Goal: Task Accomplishment & Management: Use online tool/utility

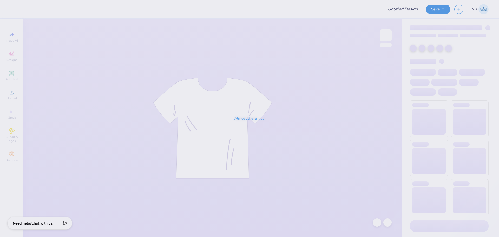
type input "AEPi Parents Formal Shirt 2025 Option 2"
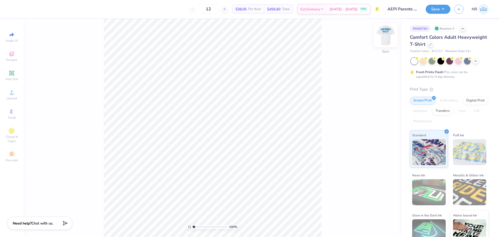
click at [382, 35] on img at bounding box center [385, 35] width 21 height 21
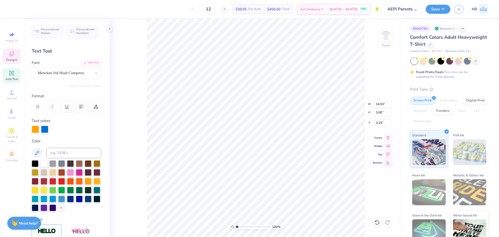
scroll to position [4, 1]
click at [381, 68] on div "100 % Front W 14.53 H 3.00 Y 3.24 Center Middle Top Bottom" at bounding box center [256, 128] width 292 height 218
type input "14.53"
type input "3.00"
type input "3.24"
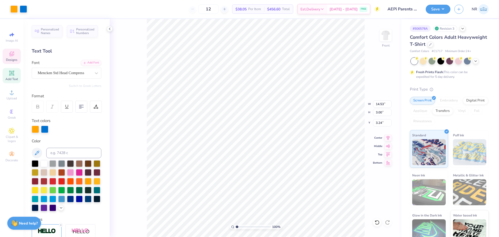
scroll to position [4, 1]
type textarea "π"
type textarea "AE"
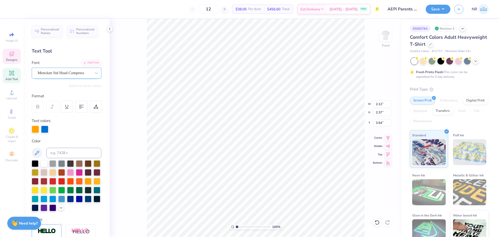
click at [63, 73] on div "Mencken Std Head Compress" at bounding box center [64, 73] width 55 height 8
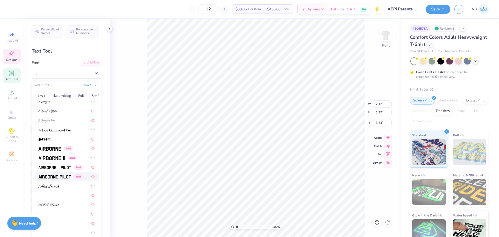
scroll to position [0, 0]
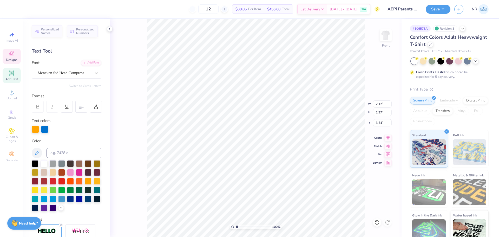
click at [177, 3] on div "12 $38.05 Per Item $456.60 Total Est. Delivery Aug 23 - 26 FREE" at bounding box center [196, 9] width 365 height 18
click at [146, 15] on div "12 $38.05 Per Item $456.60 Total Est. Delivery Aug 23 - 26 FREE" at bounding box center [196, 9] width 365 height 18
drag, startPoint x: 237, startPoint y: 228, endPoint x: 244, endPoint y: 226, distance: 7.3
click at [244, 226] on input "range" at bounding box center [253, 226] width 35 height 5
type input "3.2"
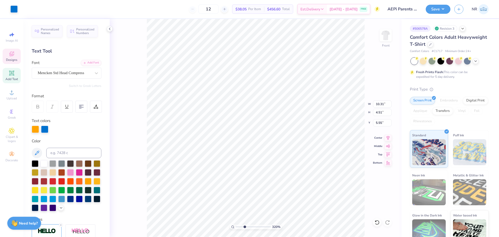
type input "9.73"
type input "4.93"
type input "4.89"
type input "9.71"
drag, startPoint x: 244, startPoint y: 226, endPoint x: 289, endPoint y: 227, distance: 44.7
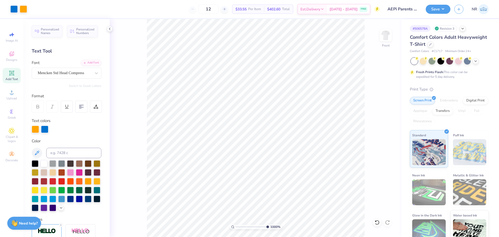
type input "10"
click at [269, 227] on input "range" at bounding box center [252, 226] width 33 height 5
click at [379, 223] on icon at bounding box center [377, 222] width 4 height 5
type input "5.55"
click at [377, 223] on icon at bounding box center [376, 222] width 5 height 5
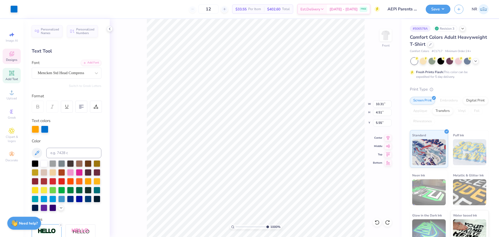
type input "6.41"
type input "5.70"
type input "1.57"
type input "8.00"
click at [315, 213] on li "Send Backward" at bounding box center [312, 212] width 41 height 10
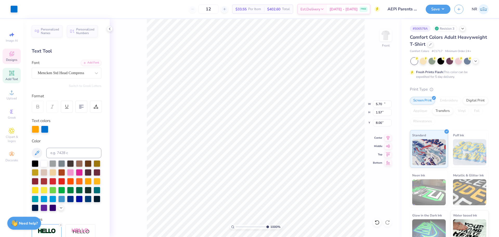
type input "10.31"
type input "4.51"
type input "5.89"
drag, startPoint x: 267, startPoint y: 226, endPoint x: 237, endPoint y: 223, distance: 29.8
type input "1.04"
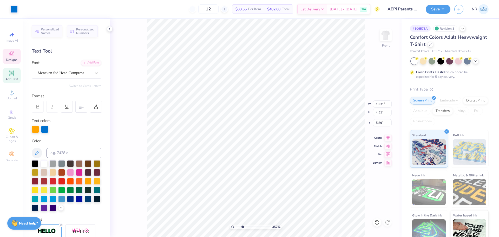
click at [237, 224] on input "range" at bounding box center [253, 226] width 35 height 5
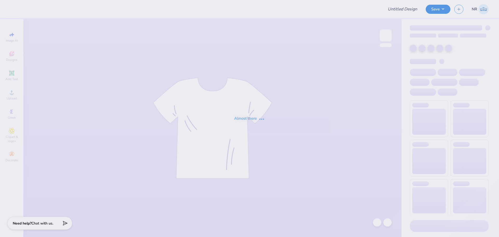
type input "AEPi Parents Formal Shirt 2025 Option 2"
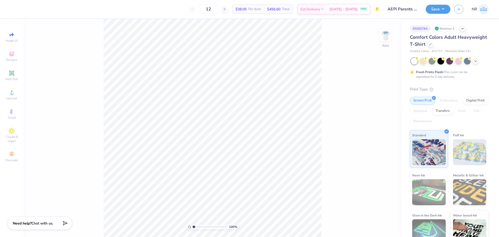
click at [339, 67] on div "100 % Back" at bounding box center [212, 128] width 378 height 218
click at [386, 33] on img at bounding box center [385, 35] width 21 height 21
type input "4.61"
click at [206, 225] on input "range" at bounding box center [210, 226] width 35 height 5
type input "4.74"
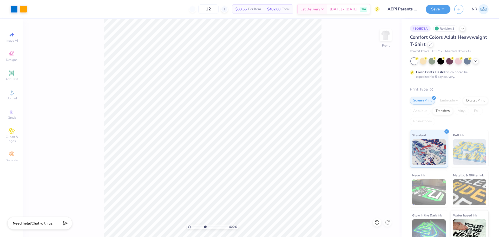
drag, startPoint x: 206, startPoint y: 226, endPoint x: 206, endPoint y: 221, distance: 5.5
click at [206, 224] on input "range" at bounding box center [210, 226] width 35 height 5
drag, startPoint x: 207, startPoint y: 226, endPoint x: 177, endPoint y: 217, distance: 30.9
type input "1"
click at [193, 224] on input "range" at bounding box center [210, 226] width 35 height 5
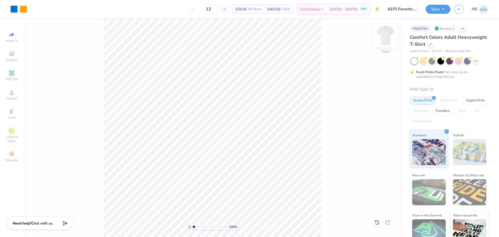
click at [386, 35] on img at bounding box center [385, 35] width 21 height 21
click at [12, 93] on circle at bounding box center [11, 93] width 3 height 3
click at [15, 62] on span "Designs" at bounding box center [11, 60] width 11 height 4
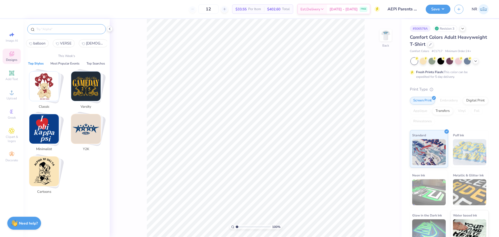
click at [63, 30] on input "text" at bounding box center [69, 29] width 67 height 5
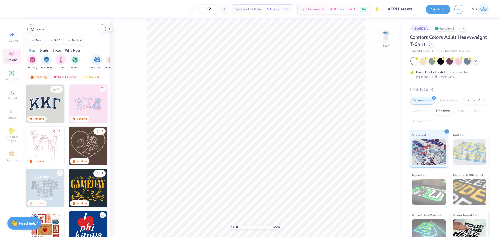
type input "arena"
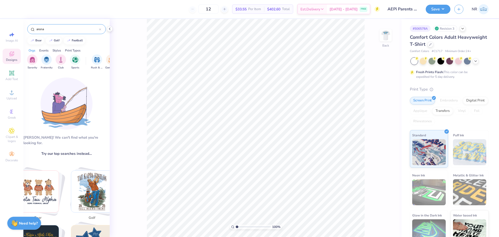
drag, startPoint x: 52, startPoint y: 30, endPoint x: 34, endPoint y: 28, distance: 18.3
click at [34, 28] on div "arena" at bounding box center [66, 29] width 78 height 10
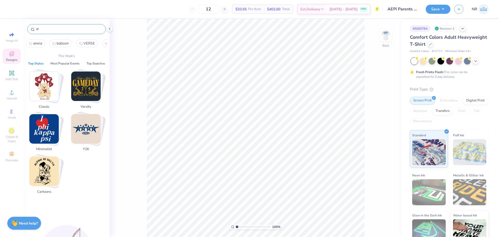
type input "l"
click at [383, 31] on img at bounding box center [385, 35] width 21 height 21
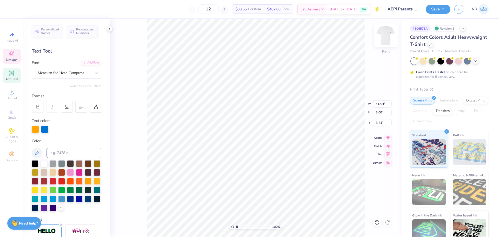
click at [383, 34] on img at bounding box center [385, 35] width 21 height 21
click at [13, 96] on span "Upload" at bounding box center [11, 98] width 10 height 4
click at [11, 75] on icon at bounding box center [11, 72] width 5 height 5
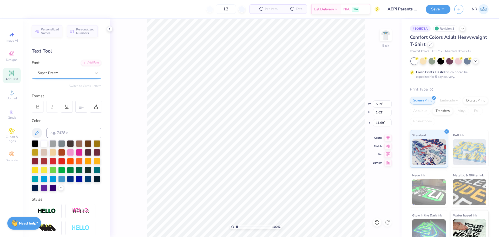
click at [67, 72] on div "Super Dream" at bounding box center [64, 73] width 55 height 8
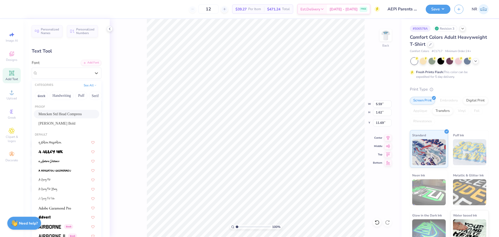
click at [60, 115] on span "Mencken Std Head Compress" at bounding box center [59, 113] width 43 height 5
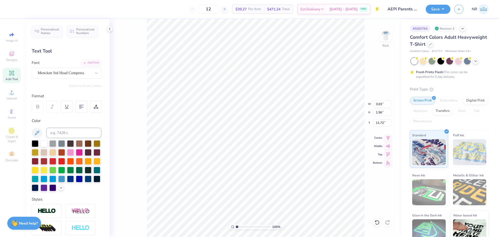
type input "3.03"
type input "1.56"
type input "3.48"
drag, startPoint x: 237, startPoint y: 227, endPoint x: 245, endPoint y: 224, distance: 8.1
type input "3.27"
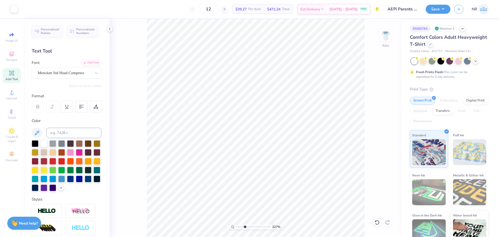
click at [245, 224] on input "range" at bounding box center [253, 226] width 35 height 5
type textarea "AE"
click at [383, 33] on img at bounding box center [385, 35] width 21 height 21
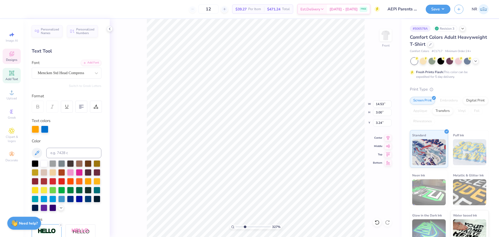
drag, startPoint x: 389, startPoint y: 31, endPoint x: 370, endPoint y: 43, distance: 22.3
click at [389, 31] on img at bounding box center [385, 35] width 10 height 10
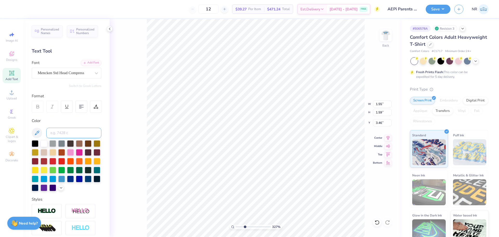
click at [63, 131] on input at bounding box center [73, 133] width 55 height 10
type input "137"
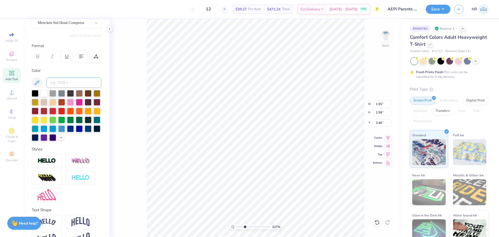
scroll to position [51, 0]
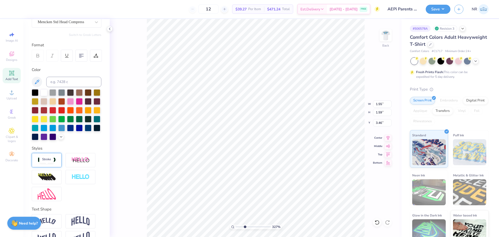
click at [44, 163] on img at bounding box center [47, 160] width 18 height 6
type input "1.58"
type input "1.62"
type input "3.45"
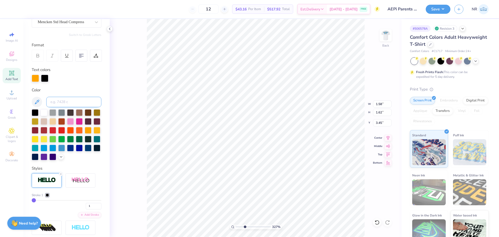
click at [65, 103] on input at bounding box center [73, 102] width 55 height 10
type input "285"
click at [95, 160] on div at bounding box center [67, 134] width 70 height 51
click at [47, 196] on div at bounding box center [47, 194] width 3 height 3
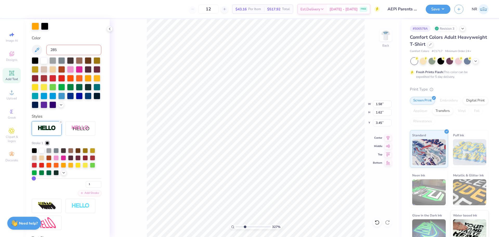
scroll to position [129, 0]
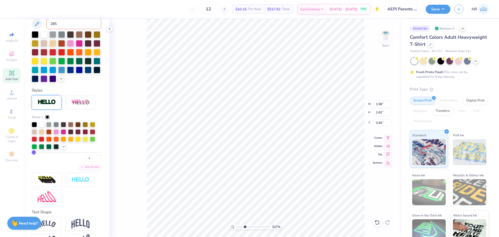
type input "2"
type input "3"
type input "4"
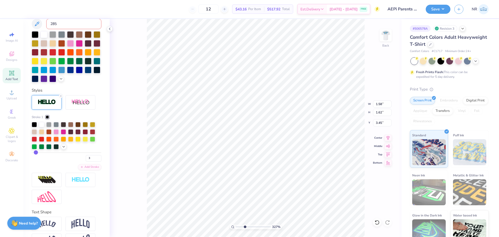
type input "4"
type input "5"
type input "6"
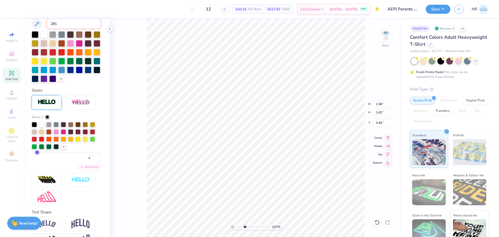
type input "8"
type input "9"
type input "10"
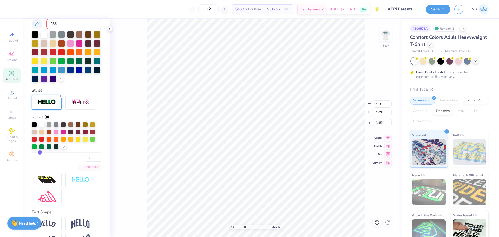
type input "10"
type input "11"
type input "12"
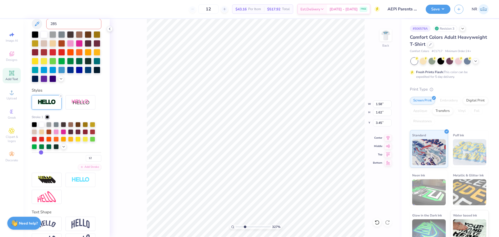
type input "13"
type input "14"
type input "15"
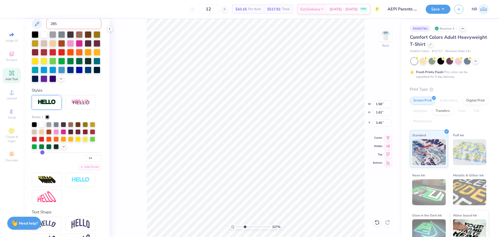
type input "15"
type input "16"
type input "17"
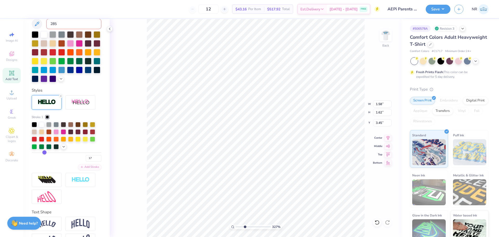
type input "18"
type input "19"
type input "20"
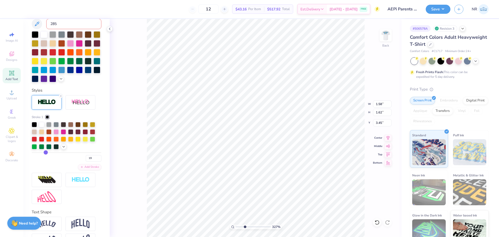
type input "20"
type input "21"
type input "22"
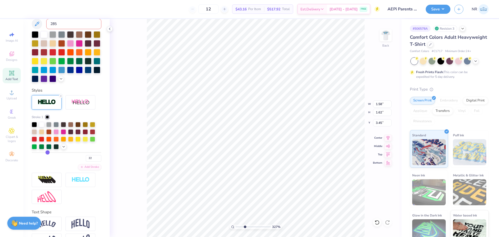
type input "23"
type input "24"
type input "25"
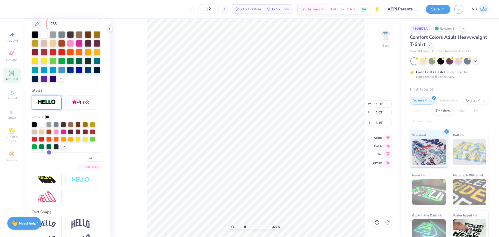
type input "25"
type input "26"
type input "27"
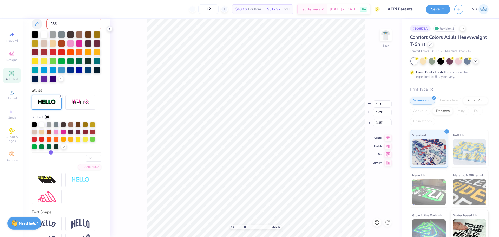
type input "28"
type input "29"
type input "28"
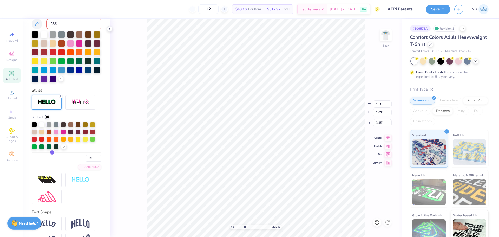
type input "28"
type input "27"
type input "26"
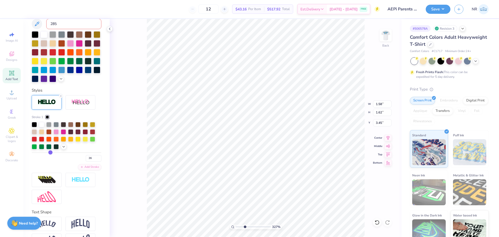
type input "25"
type input "24"
type input "23"
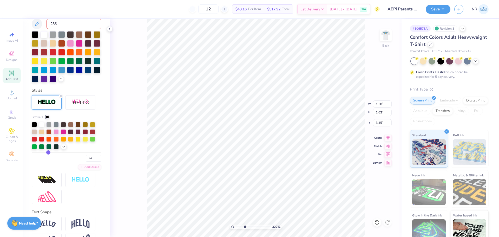
type input "23"
type input "21"
type input "20"
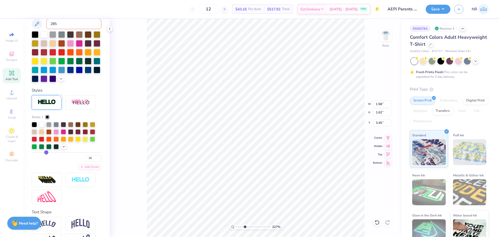
type input "19"
type input "16"
type input "15"
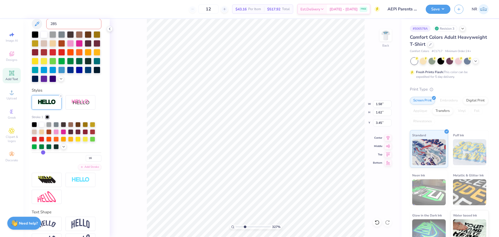
type input "15"
type input "14"
type input "8"
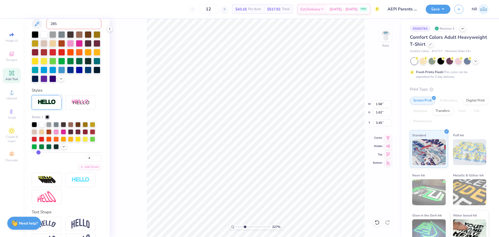
type input "6"
type input "4"
type input "2"
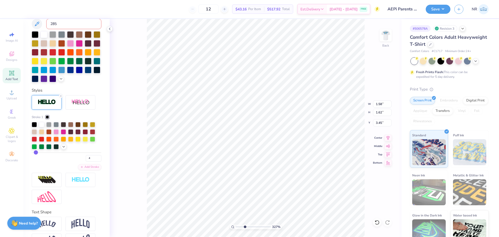
type input "2"
type input "1"
drag, startPoint x: 36, startPoint y: 161, endPoint x: 7, endPoint y: 157, distance: 28.6
click at [32, 153] on input "range" at bounding box center [67, 152] width 70 height 1
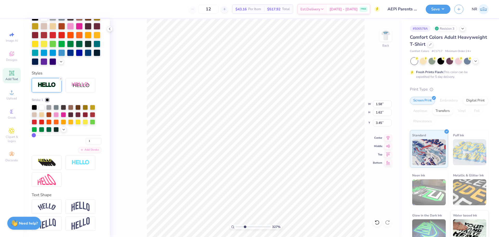
scroll to position [154, 0]
click at [64, 131] on icon at bounding box center [64, 129] width 4 height 4
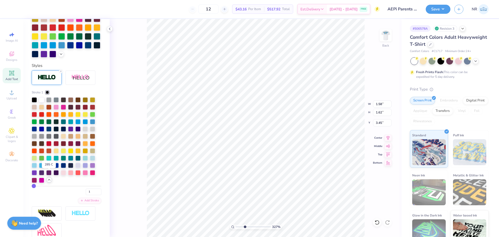
click at [50, 167] on div at bounding box center [48, 164] width 5 height 5
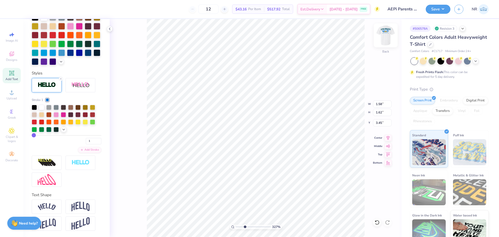
click at [387, 33] on img at bounding box center [385, 35] width 21 height 21
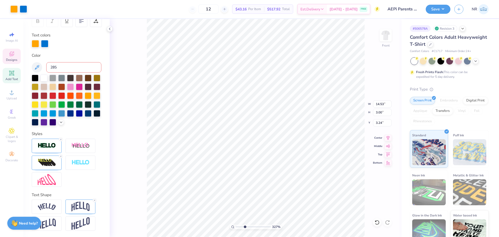
scroll to position [94, 0]
click at [48, 148] on img at bounding box center [47, 145] width 18 height 6
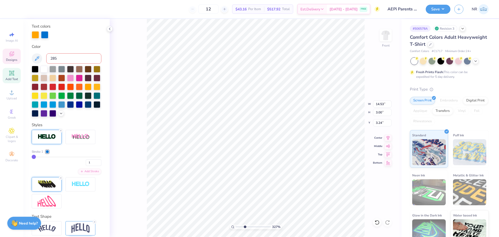
click at [49, 188] on img at bounding box center [47, 184] width 18 height 8
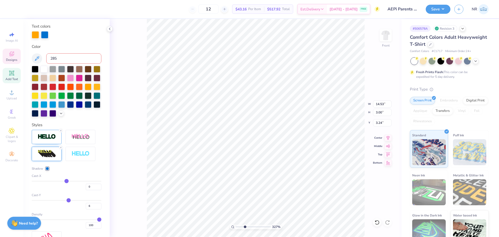
scroll to position [120, 0]
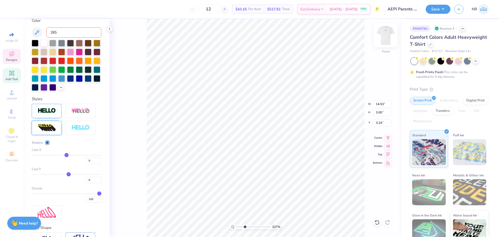
click at [389, 34] on img at bounding box center [385, 35] width 21 height 21
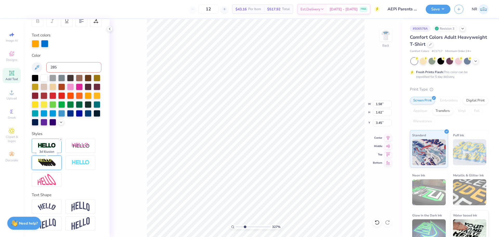
click at [38, 161] on img at bounding box center [47, 162] width 18 height 8
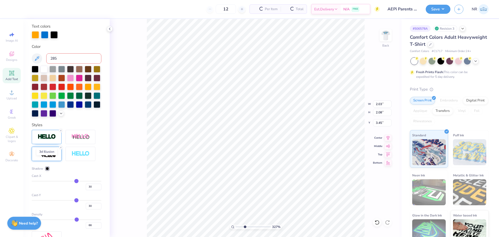
type input "2.03"
type input "2.08"
click at [48, 140] on img at bounding box center [47, 137] width 18 height 6
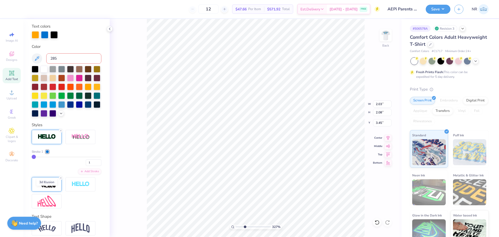
click at [47, 188] on img at bounding box center [47, 184] width 18 height 8
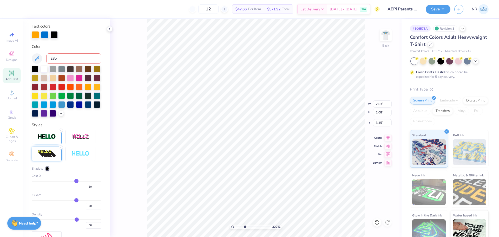
click at [48, 170] on div at bounding box center [47, 168] width 3 height 3
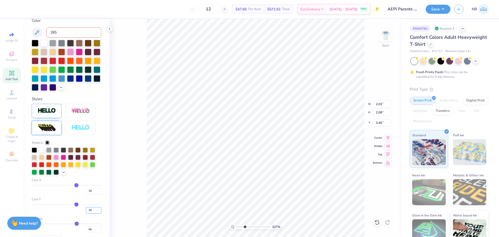
scroll to position [146, 0]
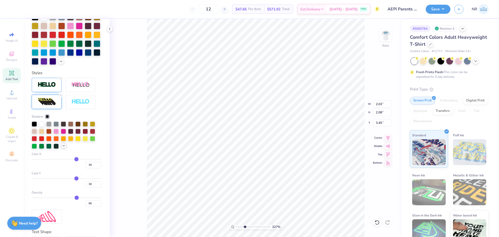
click at [64, 148] on icon at bounding box center [64, 145] width 4 height 4
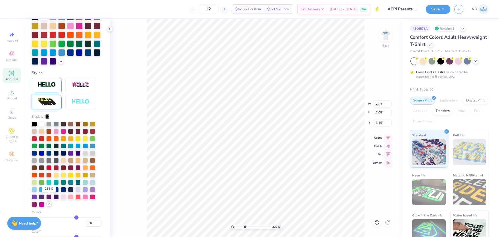
click at [48, 191] on div at bounding box center [48, 188] width 5 height 5
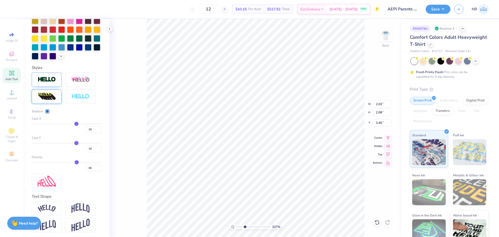
scroll to position [150, 0]
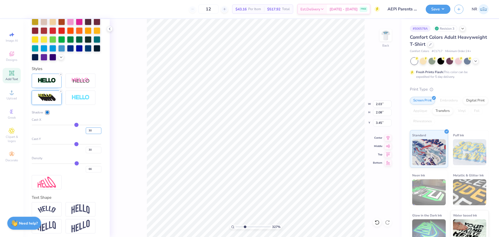
drag, startPoint x: 88, startPoint y: 140, endPoint x: 81, endPoint y: 138, distance: 7.8
click at [81, 134] on div "30" at bounding box center [67, 128] width 70 height 9
type input "0"
drag, startPoint x: 88, startPoint y: 159, endPoint x: 78, endPoint y: 158, distance: 10.2
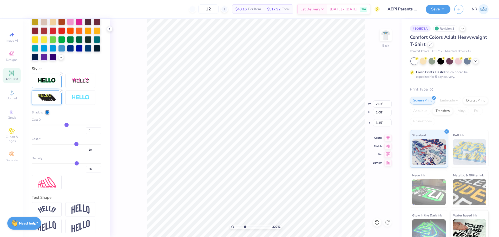
click at [78, 153] on div "30" at bounding box center [67, 148] width 70 height 9
type input "1.58"
type input "6"
drag, startPoint x: 89, startPoint y: 177, endPoint x: 73, endPoint y: 176, distance: 15.7
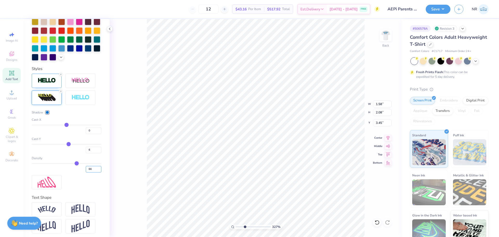
click at [73, 172] on div "66" at bounding box center [67, 167] width 70 height 9
type input "1.70"
type input "100"
click at [95, 189] on div "Shadow Cast-X 0 Cast-Y 6 Density 100" at bounding box center [67, 132] width 70 height 116
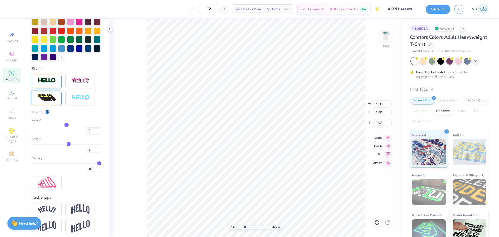
type input "1.92"
drag, startPoint x: 245, startPoint y: 225, endPoint x: 224, endPoint y: 221, distance: 22.0
type input "1"
click at [236, 224] on input "range" at bounding box center [253, 226] width 35 height 5
type input "3.00"
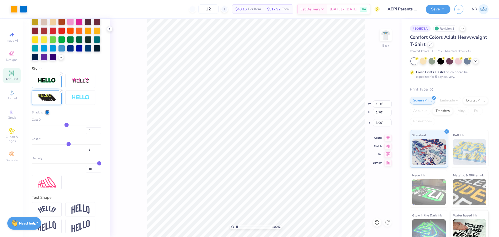
scroll to position [4, 1]
type textarea "AEπ"
drag, startPoint x: 237, startPoint y: 226, endPoint x: 240, endPoint y: 225, distance: 2.7
type input "1.86"
click at [240, 225] on input "range" at bounding box center [253, 226] width 35 height 5
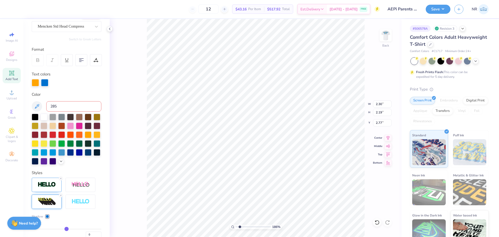
scroll to position [0, 0]
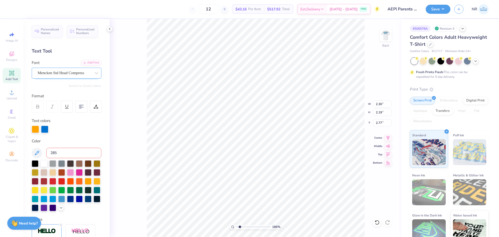
click at [61, 72] on div "Mencken Std Head Compress" at bounding box center [64, 73] width 55 height 8
click at [59, 71] on span "Mencken Std Head Compress" at bounding box center [61, 73] width 47 height 6
click at [8, 94] on div "Upload" at bounding box center [12, 94] width 18 height 15
type input "7.22"
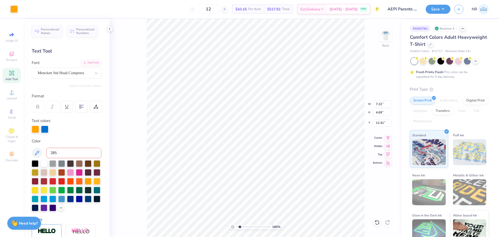
type input "4.69"
type input "5.78"
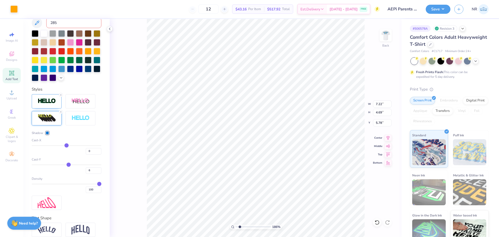
scroll to position [78, 0]
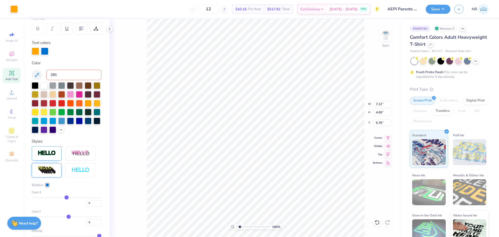
type input "7.52"
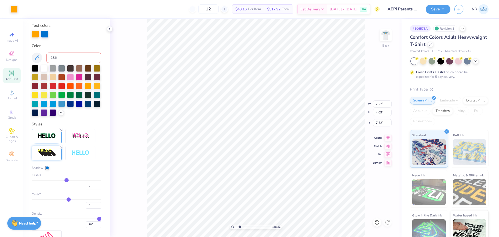
scroll to position [96, 0]
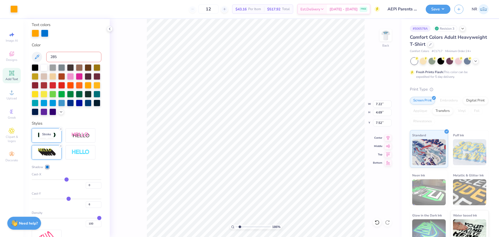
click at [44, 138] on img at bounding box center [47, 135] width 18 height 6
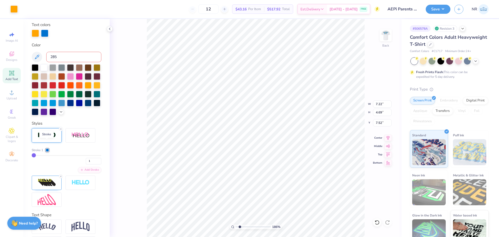
click at [44, 138] on img at bounding box center [47, 135] width 18 height 6
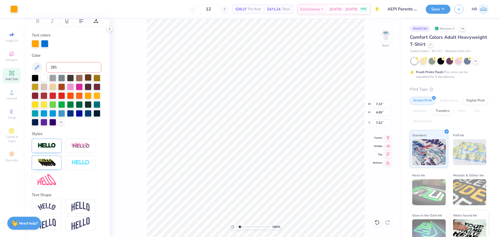
type input "3.48"
drag, startPoint x: 67, startPoint y: 59, endPoint x: 46, endPoint y: 58, distance: 21.1
click at [46, 62] on div "285" at bounding box center [67, 67] width 70 height 10
drag, startPoint x: 102, startPoint y: 124, endPoint x: 88, endPoint y: 136, distance: 18.6
click at [101, 124] on div "Personalized Names Personalized Numbers Text Tool Add Font Font Mencken Std Hea…" at bounding box center [66, 128] width 86 height 218
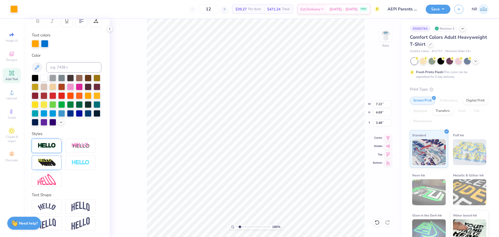
click at [49, 145] on img at bounding box center [47, 145] width 18 height 6
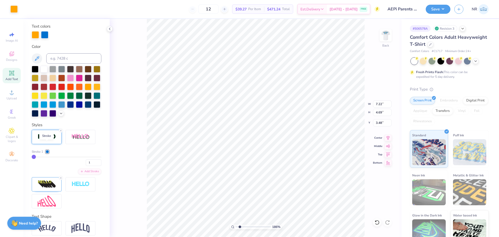
click at [48, 140] on img at bounding box center [47, 137] width 18 height 6
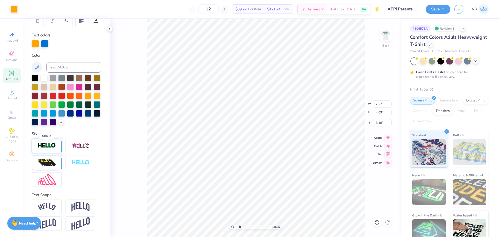
click at [48, 144] on img at bounding box center [47, 145] width 18 height 6
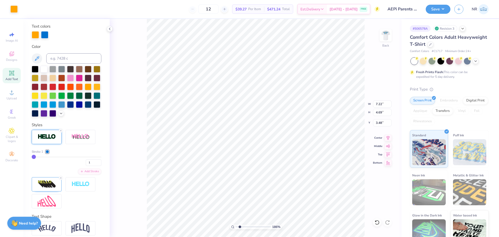
type input "4"
type input "5"
type input "6"
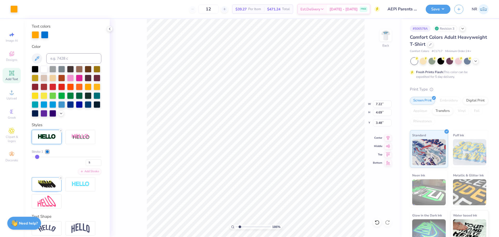
type input "6"
type input "7"
type input "10"
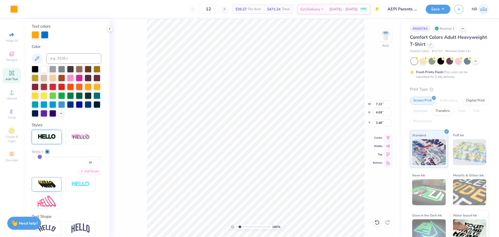
type input "12"
type input "15"
type input "19"
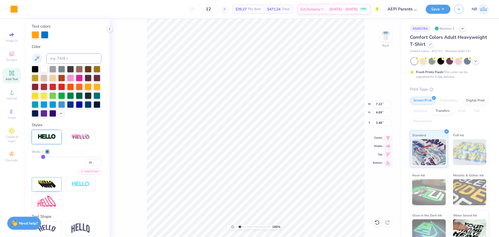
type input "19"
type input "23"
type input "26"
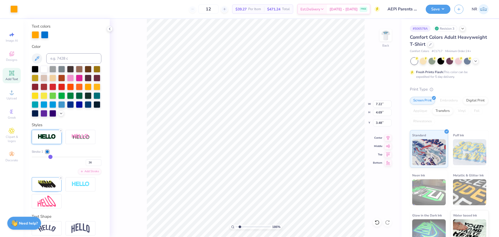
type input "30"
type input "33"
type input "35"
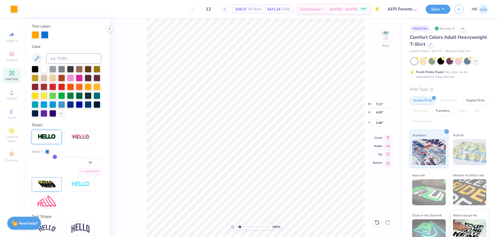
type input "35"
type input "37"
type input "38"
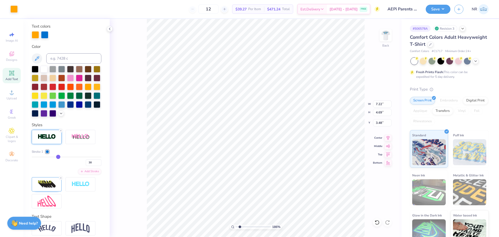
drag, startPoint x: 47, startPoint y: 167, endPoint x: 57, endPoint y: 168, distance: 9.7
type input "38"
click at [57, 157] on input "range" at bounding box center [67, 156] width 70 height 1
click at [44, 166] on div "38" at bounding box center [67, 160] width 70 height 9
type input "3.71"
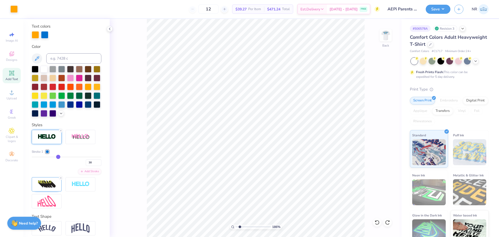
type input "37"
type input "36"
type input "35"
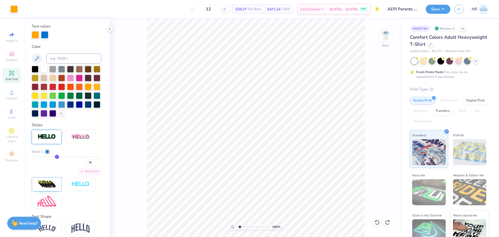
type input "35"
type input "33"
type input "31"
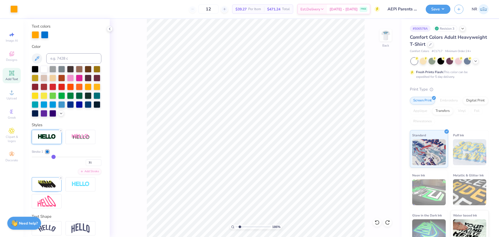
type input "29"
type input "26"
type input "24"
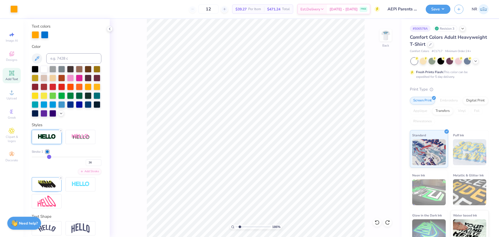
type input "24"
type input "22"
type input "19"
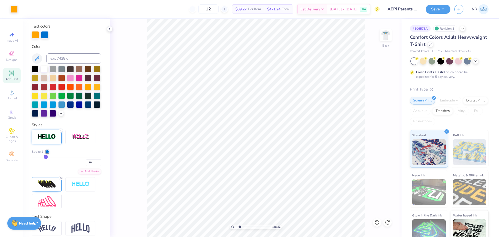
type input "17"
type input "15"
type input "13"
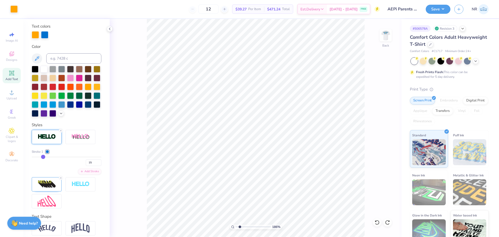
type input "13"
type input "11"
type input "9"
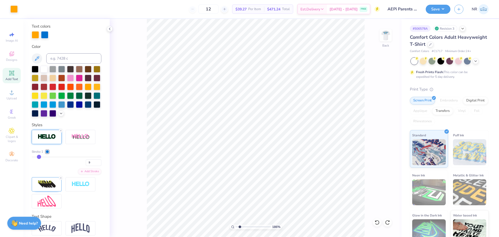
type input "8"
type input "7"
type input "5"
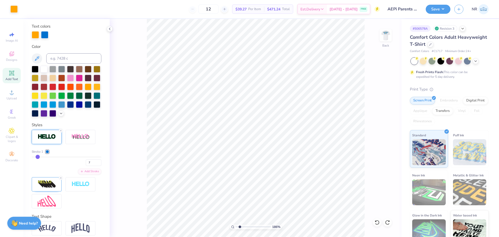
type input "5"
type input "4"
type input "3"
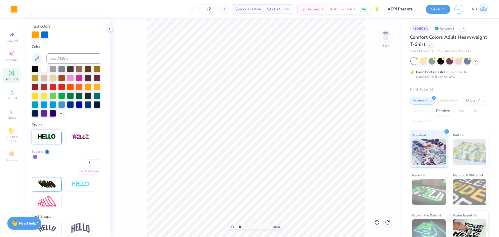
type input "1"
drag, startPoint x: 57, startPoint y: 165, endPoint x: 33, endPoint y: 164, distance: 24.5
click at [33, 157] on input "range" at bounding box center [67, 156] width 70 height 1
click at [46, 157] on input "range" at bounding box center [67, 156] width 70 height 1
click at [51, 164] on div "Stroke 1 21" at bounding box center [67, 157] width 70 height 17
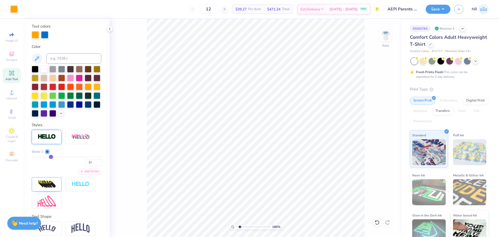
drag, startPoint x: 46, startPoint y: 165, endPoint x: 50, endPoint y: 165, distance: 3.9
click at [50, 157] on input "range" at bounding box center [67, 156] width 70 height 1
drag, startPoint x: 47, startPoint y: 165, endPoint x: 42, endPoint y: 165, distance: 5.2
click at [42, 157] on input "range" at bounding box center [67, 156] width 70 height 1
click at [59, 154] on div "Stroke 1" at bounding box center [67, 151] width 70 height 5
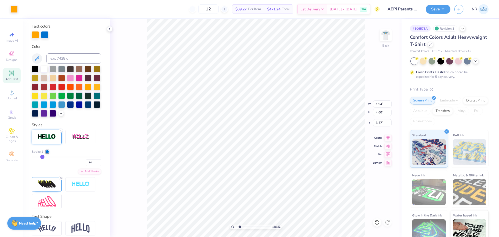
scroll to position [125, 0]
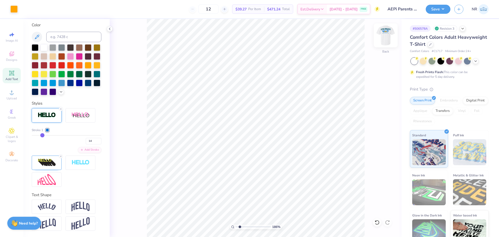
click at [385, 35] on img at bounding box center [385, 35] width 21 height 21
drag, startPoint x: 240, startPoint y: 226, endPoint x: 260, endPoint y: 222, distance: 20.7
click at [260, 224] on input "range" at bounding box center [253, 226] width 35 height 5
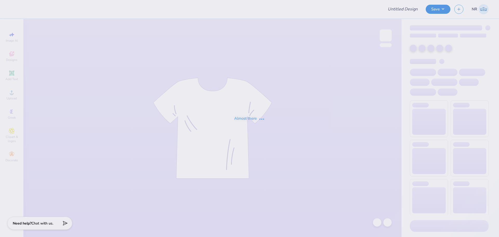
type input "AEPi Parents Formal Shirt 2025 Option 2"
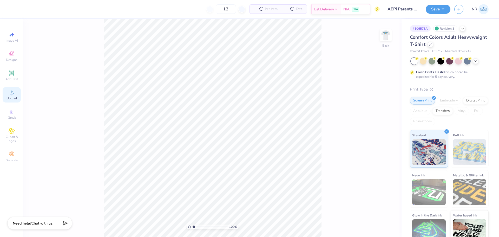
click at [16, 94] on div "Upload" at bounding box center [12, 94] width 18 height 15
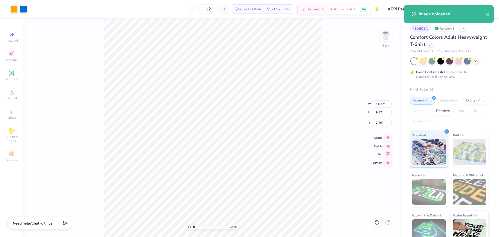
click at [322, 114] on div "100 % Back W 14.17 14.17 " H 9.87 9.87 " Y 7.56 7.56 " Center Middle Top Bottom" at bounding box center [212, 128] width 378 height 218
click at [381, 103] on input "14.17" at bounding box center [382, 103] width 19 height 7
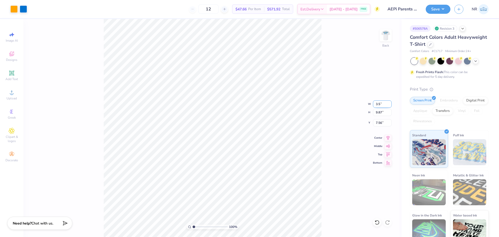
type input "3.50"
type input "2.44"
click at [378, 122] on input "11.28" at bounding box center [382, 122] width 19 height 7
type input "3.00"
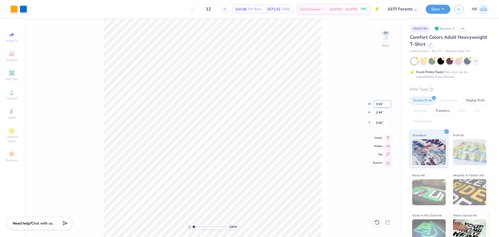
click at [376, 105] on input "3.50" at bounding box center [382, 103] width 19 height 7
click at [383, 107] on input "3.50" at bounding box center [382, 103] width 19 height 7
click at [379, 102] on input "3.50" at bounding box center [382, 103] width 19 height 7
type input "3.00"
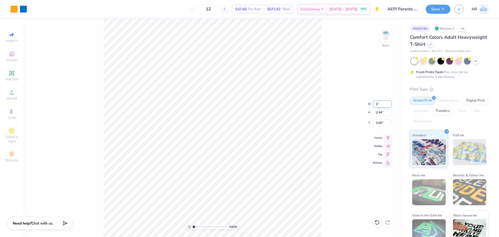
type input "2.09"
click at [375, 121] on input "3.17" at bounding box center [382, 122] width 19 height 7
type input "3.00"
click at [335, 80] on div "100 % Back W 3.00 3.00 " H 2.09 2.09 " Y 3.00 3.00 " Center Middle Top Bottom" at bounding box center [212, 128] width 378 height 218
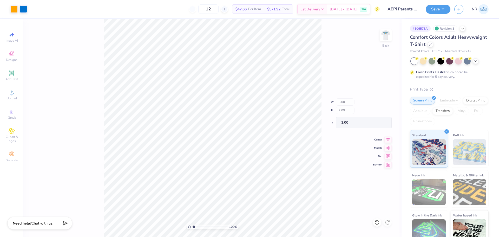
click at [328, 60] on div "100 % Back W 3.00 H 2.09 Y 3.00 Center Middle Top Bottom" at bounding box center [212, 128] width 378 height 218
click at [328, 60] on div "100 % Back" at bounding box center [212, 128] width 378 height 218
drag, startPoint x: 194, startPoint y: 226, endPoint x: 205, endPoint y: 223, distance: 11.2
click at [205, 224] on input "range" at bounding box center [210, 226] width 35 height 5
drag, startPoint x: 204, startPoint y: 226, endPoint x: 215, endPoint y: 225, distance: 10.7
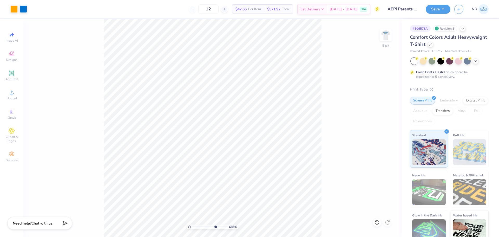
click at [215, 225] on input "range" at bounding box center [210, 226] width 35 height 5
drag, startPoint x: 215, startPoint y: 226, endPoint x: 179, endPoint y: 223, distance: 35.7
click at [193, 224] on input "range" at bounding box center [210, 226] width 35 height 5
click at [388, 35] on img at bounding box center [385, 35] width 21 height 21
drag, startPoint x: 194, startPoint y: 226, endPoint x: 209, endPoint y: 222, distance: 15.2
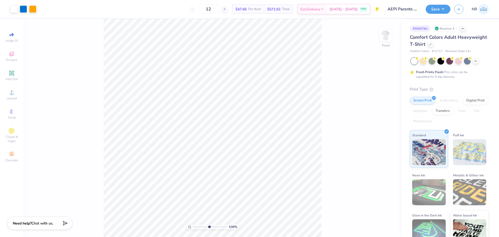
click at [209, 224] on input "range" at bounding box center [210, 226] width 35 height 5
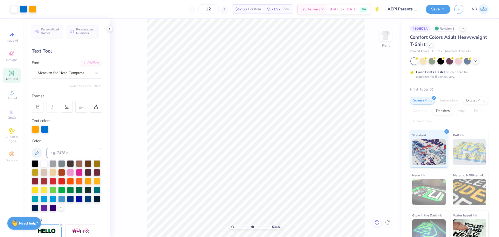
click at [376, 221] on icon at bounding box center [375, 220] width 1 height 1
drag, startPoint x: 251, startPoint y: 226, endPoint x: 235, endPoint y: 225, distance: 16.4
type input "1"
click at [236, 225] on input "range" at bounding box center [253, 226] width 35 height 5
type input "14.71"
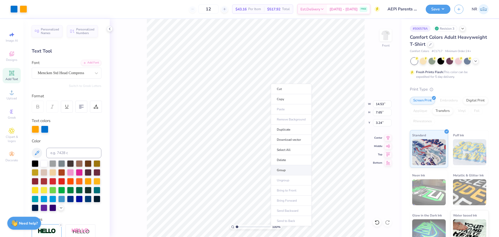
click at [288, 169] on li "Group" at bounding box center [291, 170] width 41 height 10
click at [380, 122] on input "3.24" at bounding box center [382, 122] width 19 height 7
type input "3.00"
click at [382, 104] on input "14.53" at bounding box center [382, 103] width 19 height 7
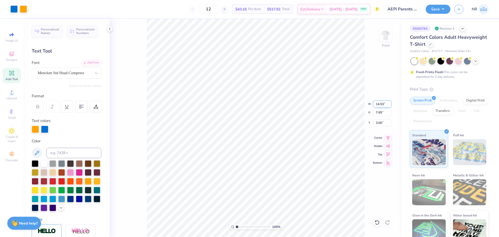
click at [382, 104] on input "14.53" at bounding box center [382, 103] width 19 height 7
type input "14.50"
type input "7.63"
type input "3.01"
drag, startPoint x: 238, startPoint y: 226, endPoint x: 244, endPoint y: 224, distance: 6.1
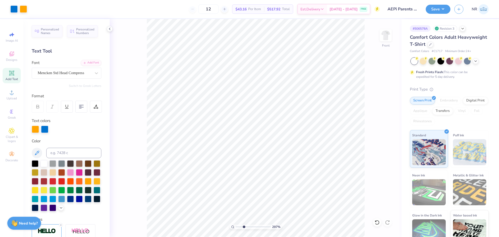
click at [244, 224] on input "range" at bounding box center [253, 226] width 35 height 5
drag, startPoint x: 244, startPoint y: 226, endPoint x: 228, endPoint y: 223, distance: 16.3
type input "1"
click at [236, 224] on input "range" at bounding box center [253, 226] width 35 height 5
click at [388, 33] on img at bounding box center [385, 35] width 21 height 21
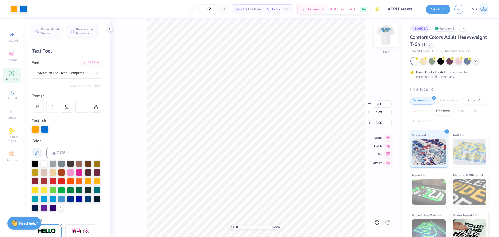
click at [386, 34] on img at bounding box center [385, 35] width 21 height 21
click at [380, 123] on input "3.01" at bounding box center [382, 122] width 19 height 7
type input "3.00"
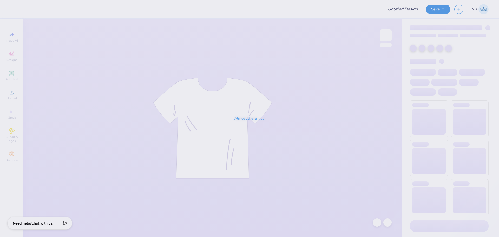
type input "Sig [PERSON_NAME] Shirts 2025"
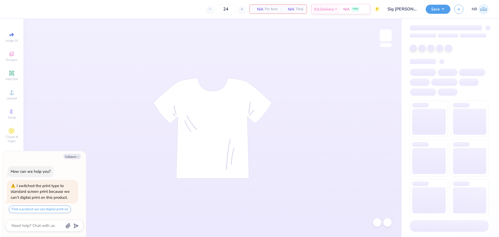
type textarea "x"
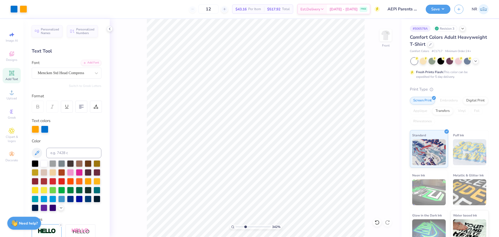
drag, startPoint x: 237, startPoint y: 227, endPoint x: 245, endPoint y: 223, distance: 8.6
click at [245, 224] on input "range" at bounding box center [253, 226] width 35 height 5
type input "3.42"
type input "6.13"
click at [378, 223] on icon at bounding box center [376, 222] width 5 height 5
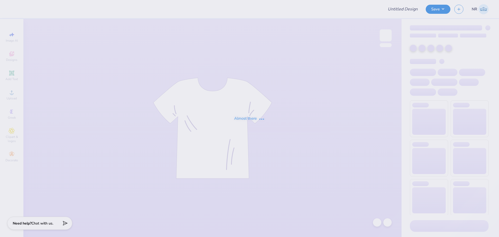
type input "[GEOGRAPHIC_DATA][US_STATE]: [GEOGRAPHIC_DATA][PERSON_NAME] : [PERSON_NAME]"
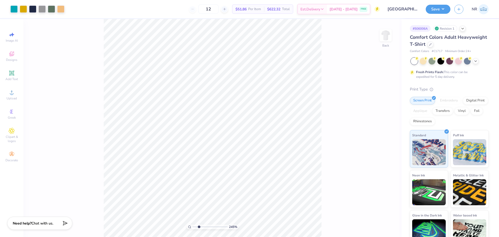
drag, startPoint x: 194, startPoint y: 227, endPoint x: 199, endPoint y: 218, distance: 10.6
type input "2.45"
click at [199, 224] on input "range" at bounding box center [210, 226] width 35 height 5
